Goal: Understand process/instructions

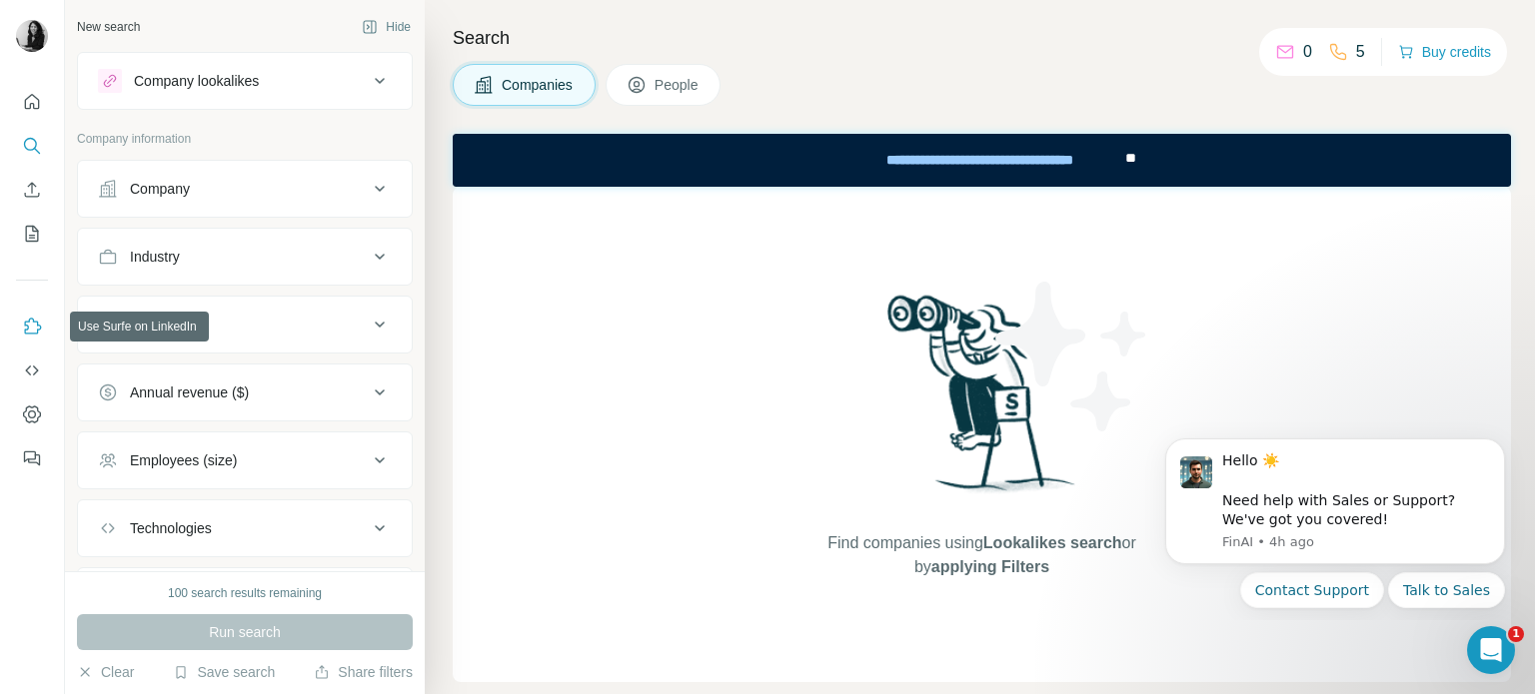
click at [25, 332] on icon "Use Surfe on LinkedIn" at bounding box center [33, 326] width 17 height 16
click at [188, 192] on div "Company" at bounding box center [160, 189] width 60 height 20
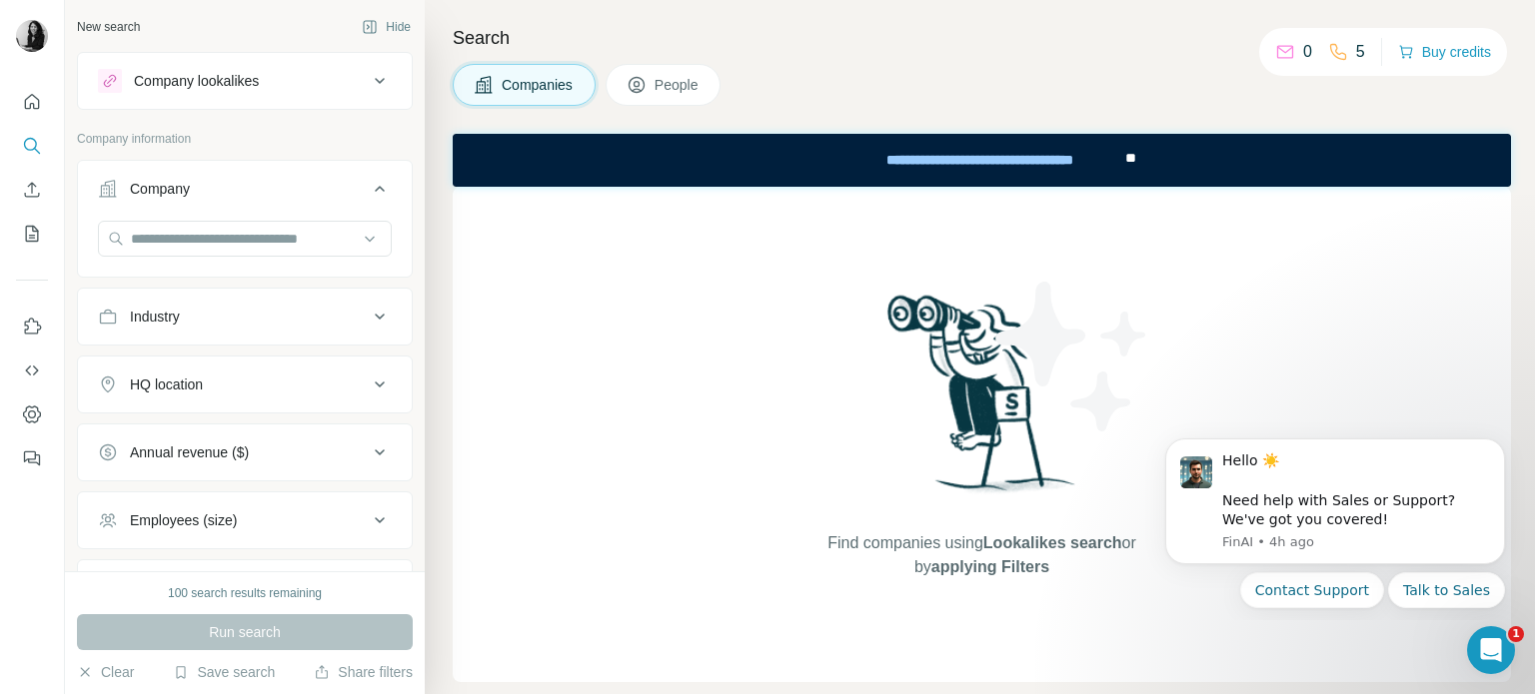
click at [188, 192] on div "Company" at bounding box center [160, 189] width 60 height 20
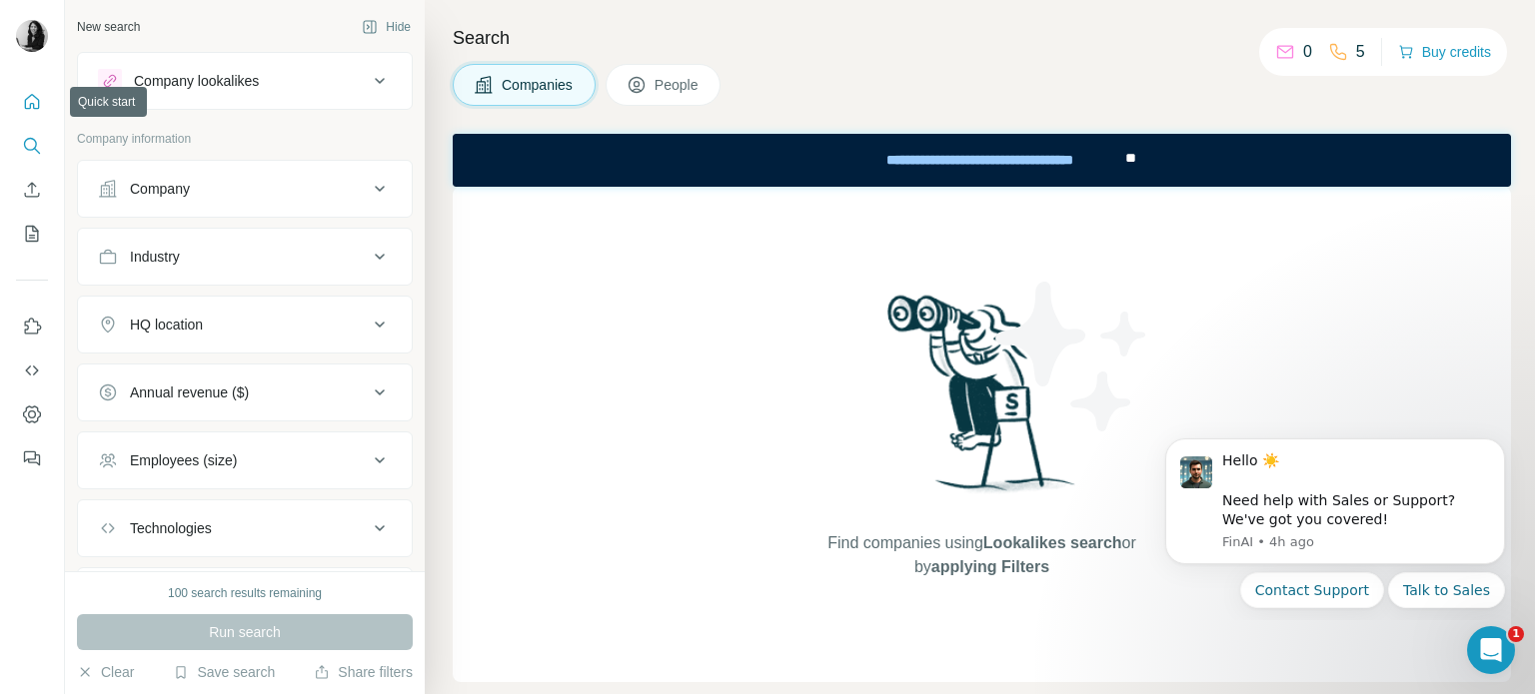
click at [34, 107] on icon "Quick start" at bounding box center [32, 102] width 20 height 20
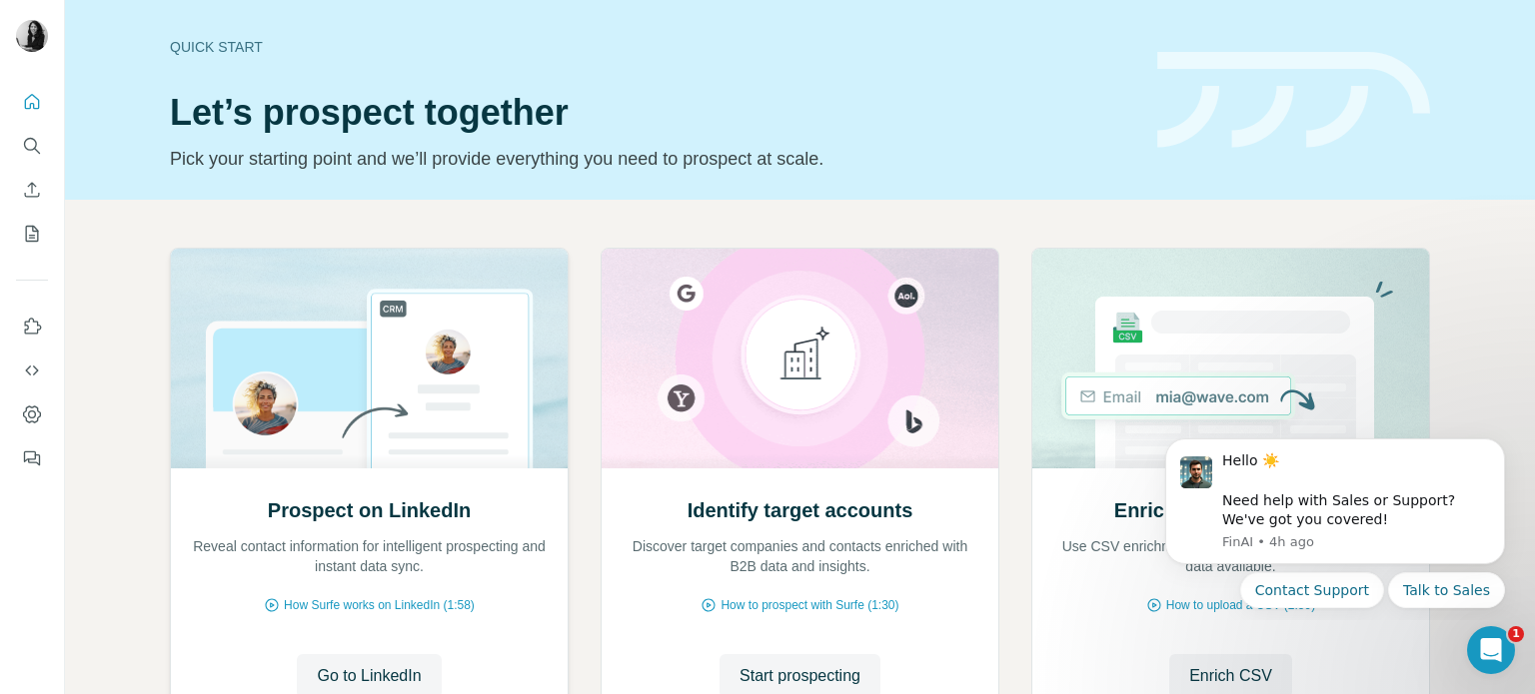
scroll to position [168, 0]
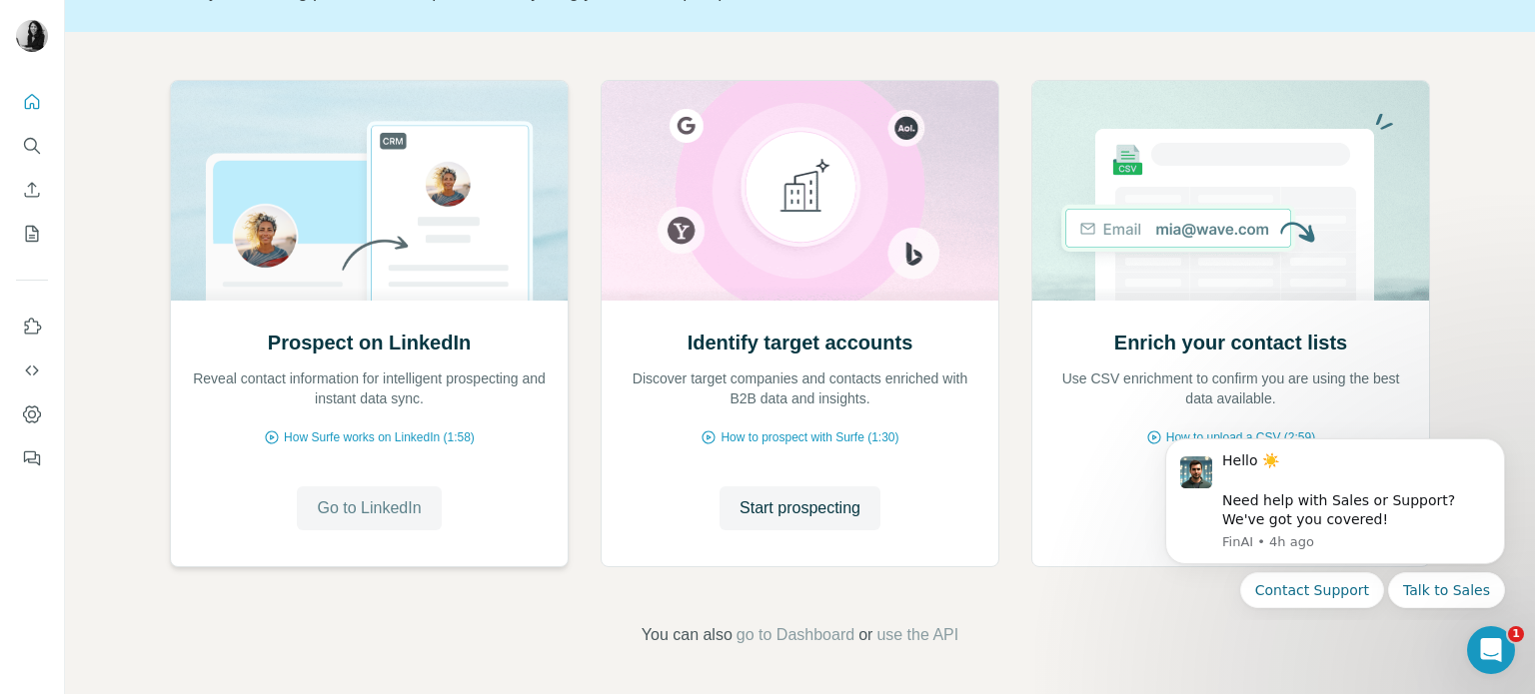
click at [409, 497] on span "Go to LinkedIn" at bounding box center [369, 509] width 104 height 24
click at [1506, 447] on button "Dismiss notification" at bounding box center [1499, 445] width 26 height 26
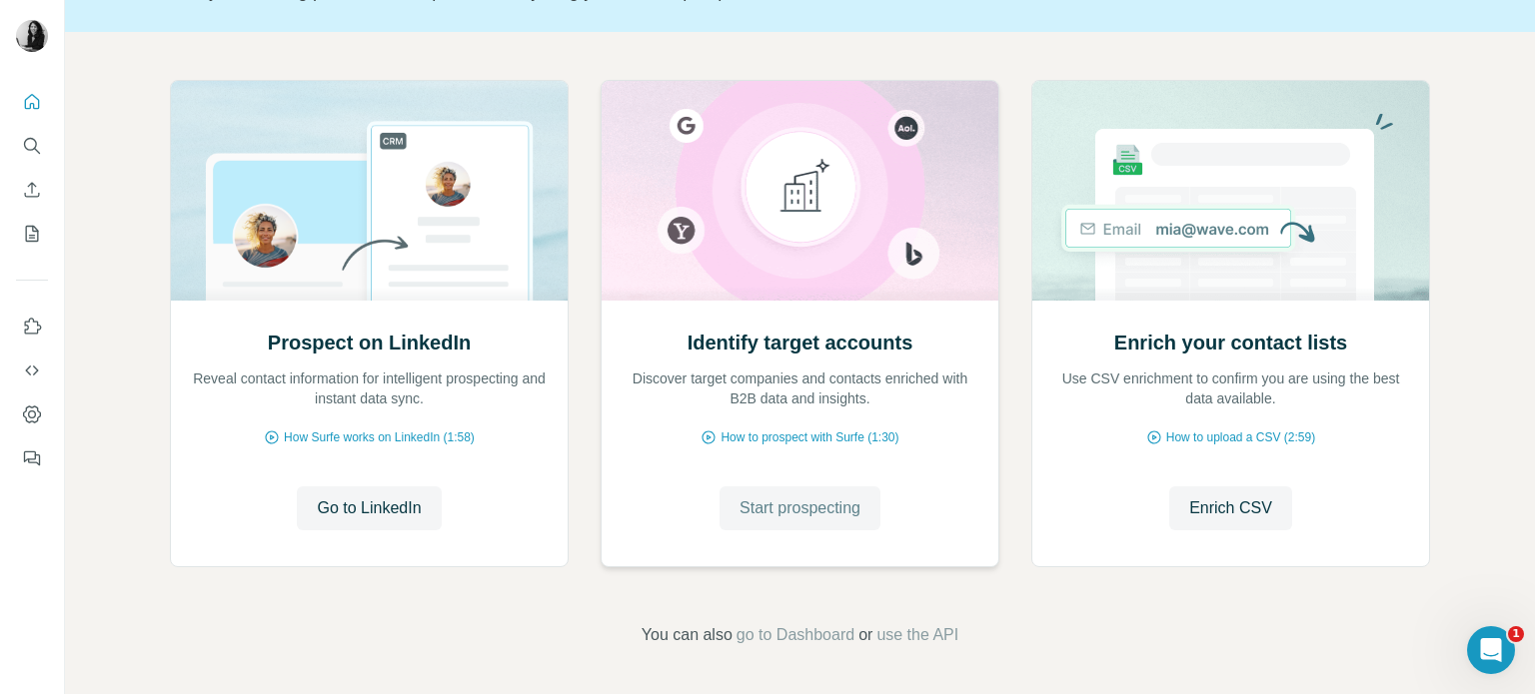
scroll to position [0, 0]
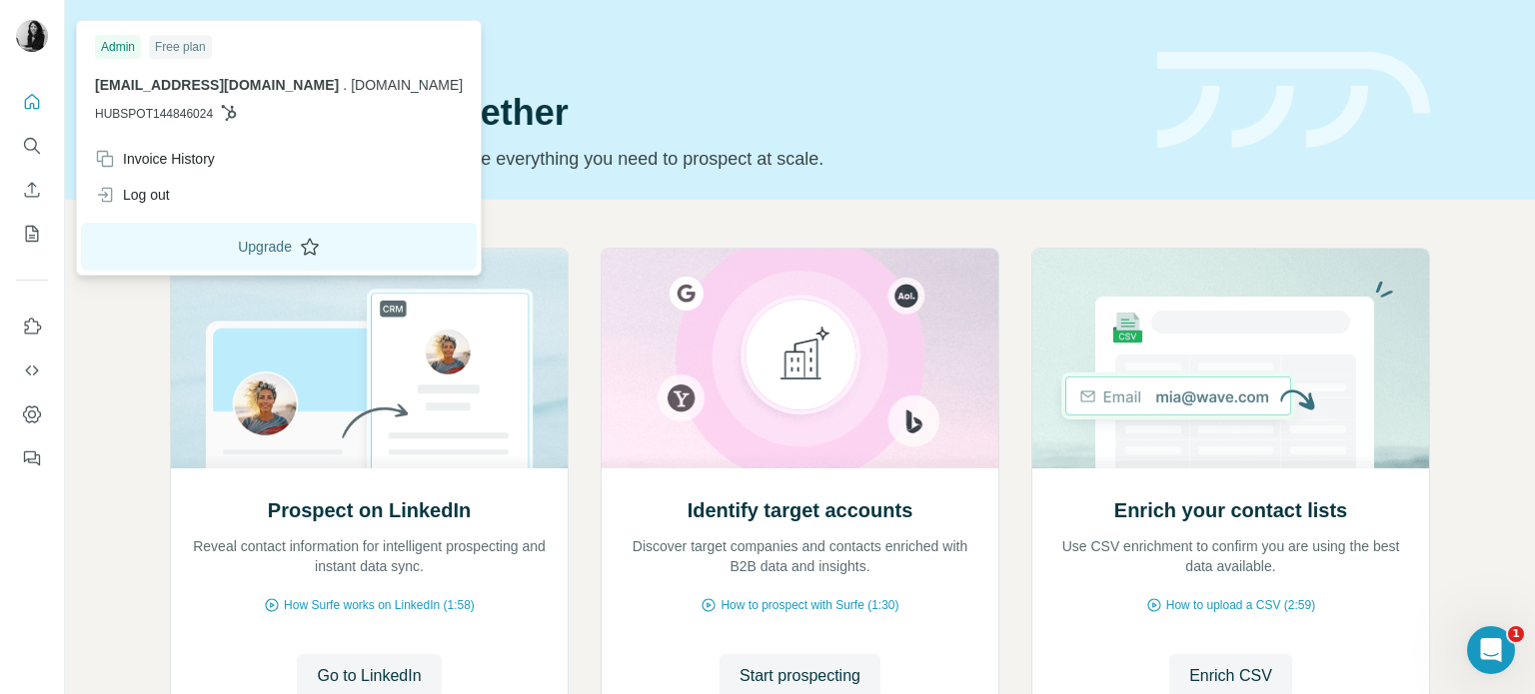
click at [223, 246] on button "Upgrade" at bounding box center [279, 247] width 396 height 48
